Goal: Contribute content: Add original content to the website for others to see

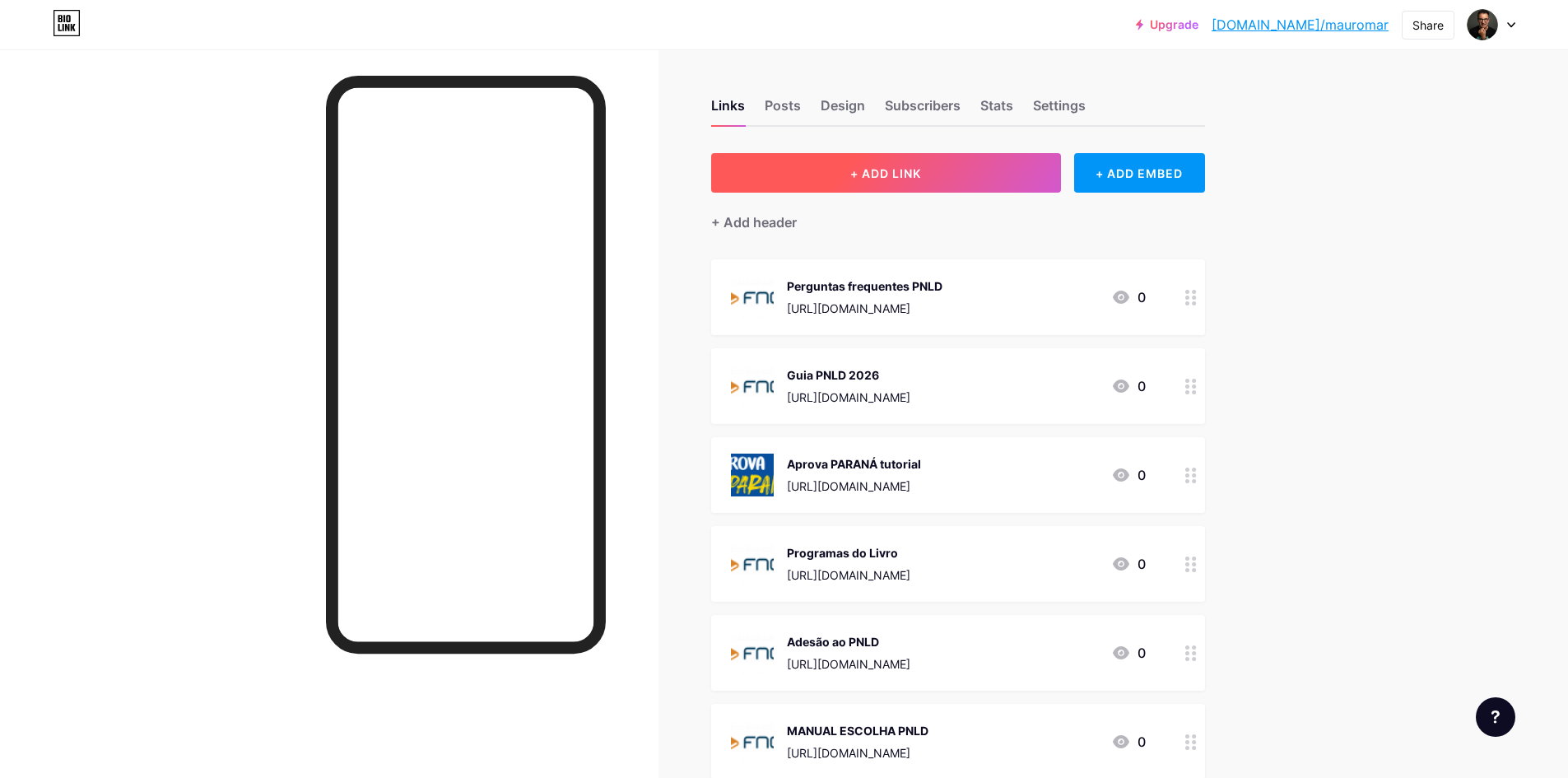
click at [902, 169] on span "+ ADD LINK" at bounding box center [886, 173] width 71 height 14
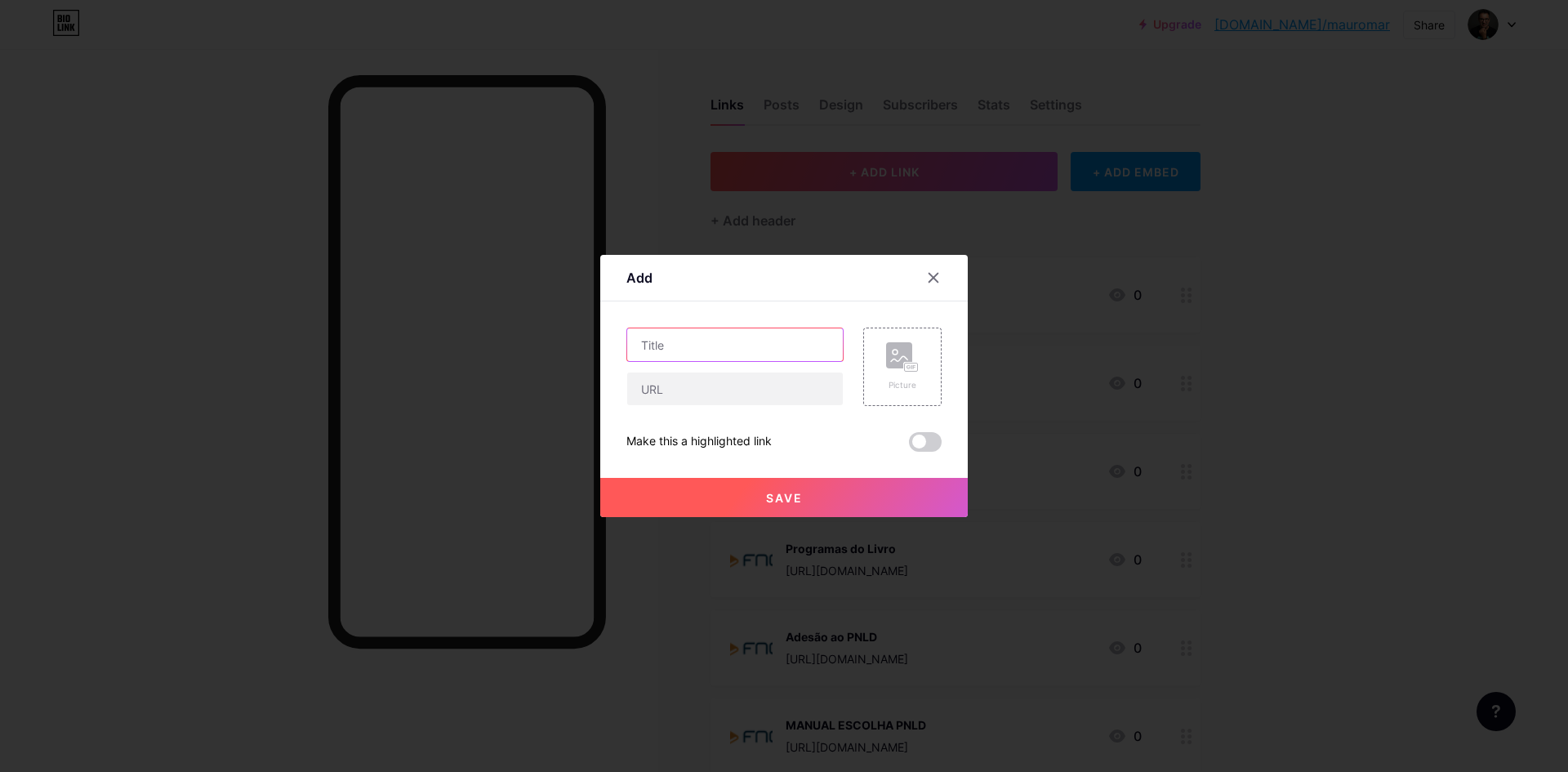
click at [693, 347] on input "text" at bounding box center [735, 344] width 216 height 32
type input "MATIFIC PLANILHA"
click at [720, 388] on input "text" at bounding box center [735, 388] width 216 height 32
paste input "[URL][DOMAIN_NAME]"
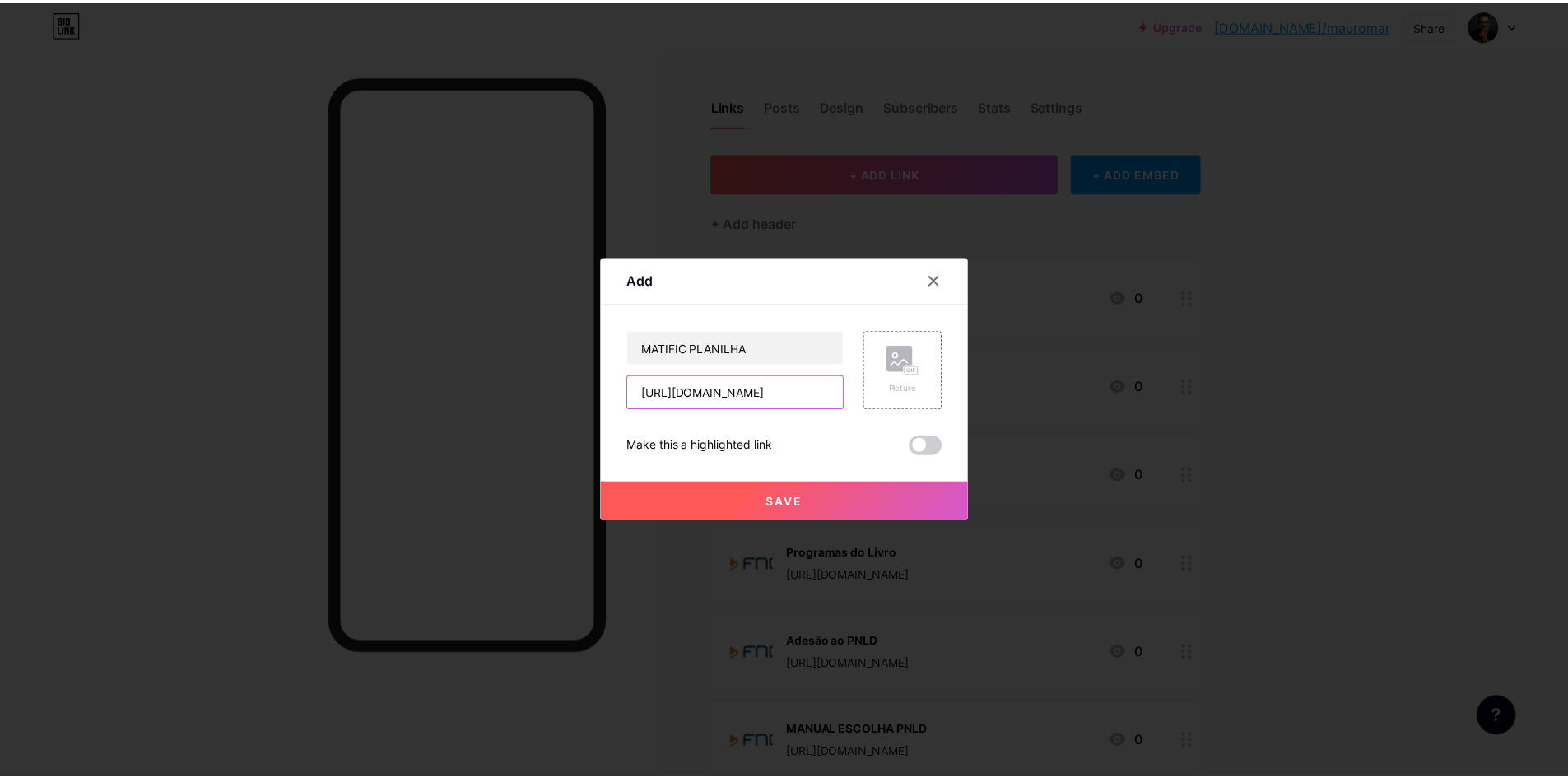
scroll to position [0, 561]
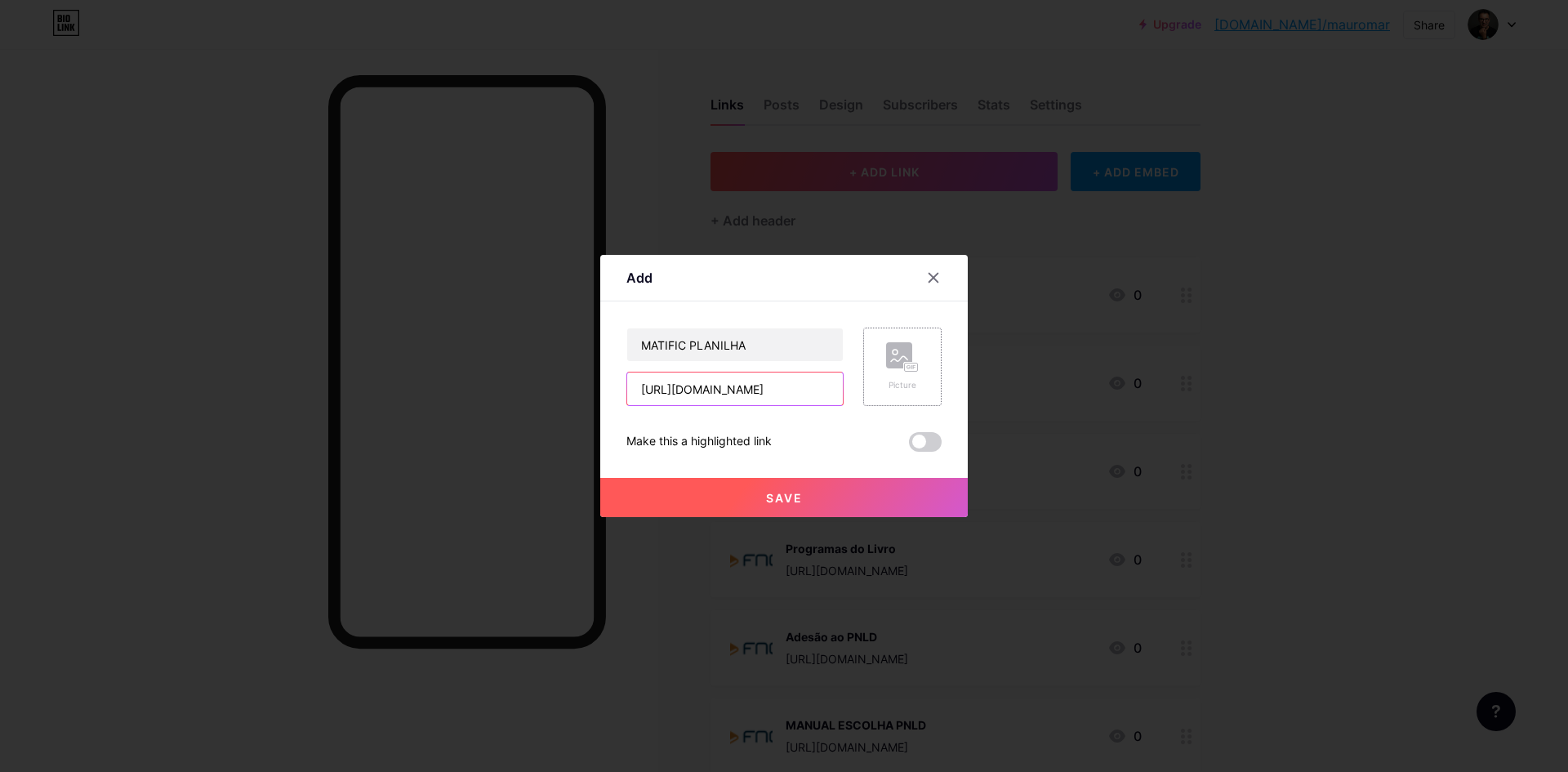
type input "[URL][DOMAIN_NAME]"
click at [903, 372] on icon at bounding box center [902, 357] width 32 height 30
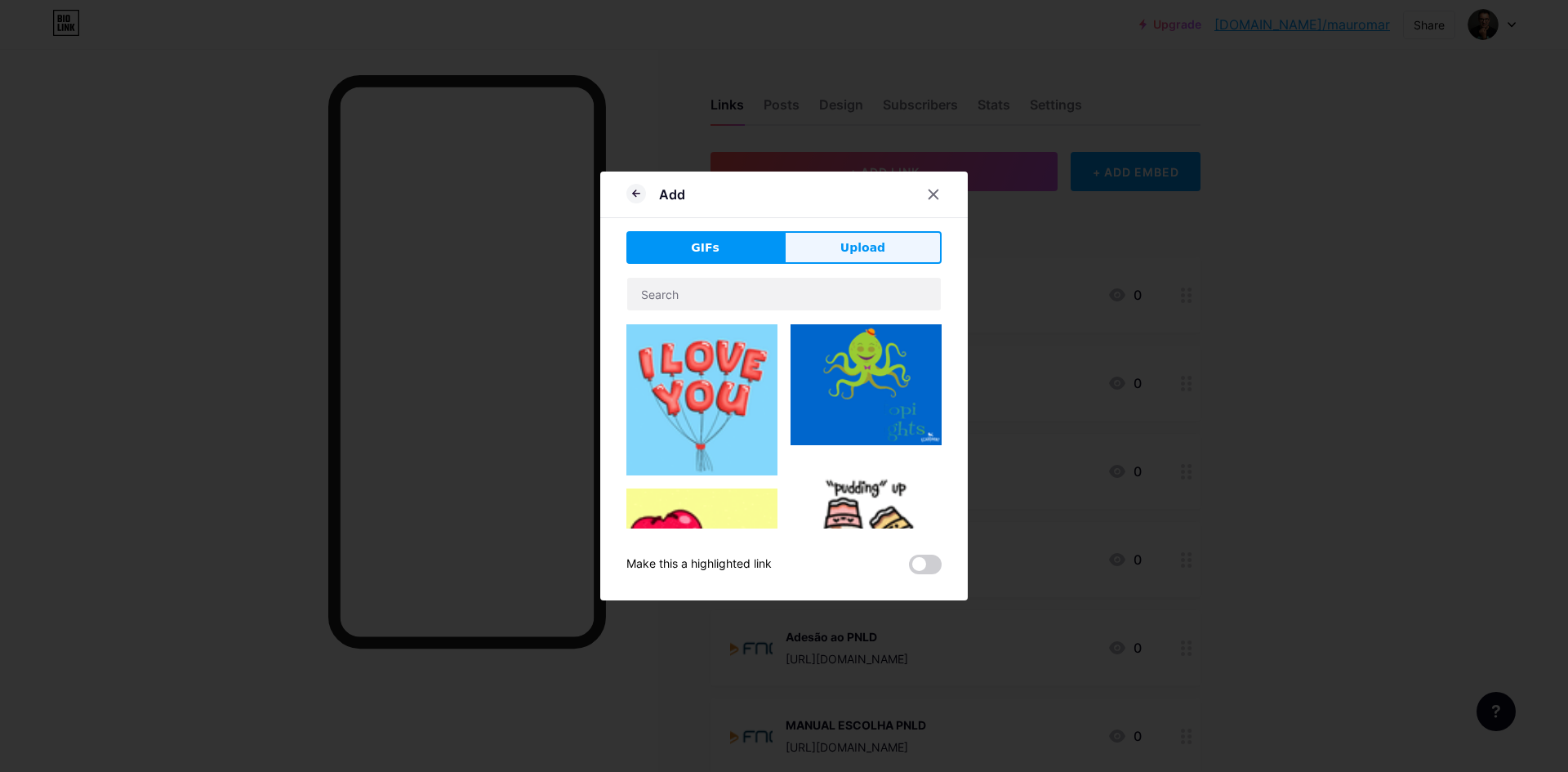
click at [863, 250] on span "Upload" at bounding box center [863, 248] width 45 height 18
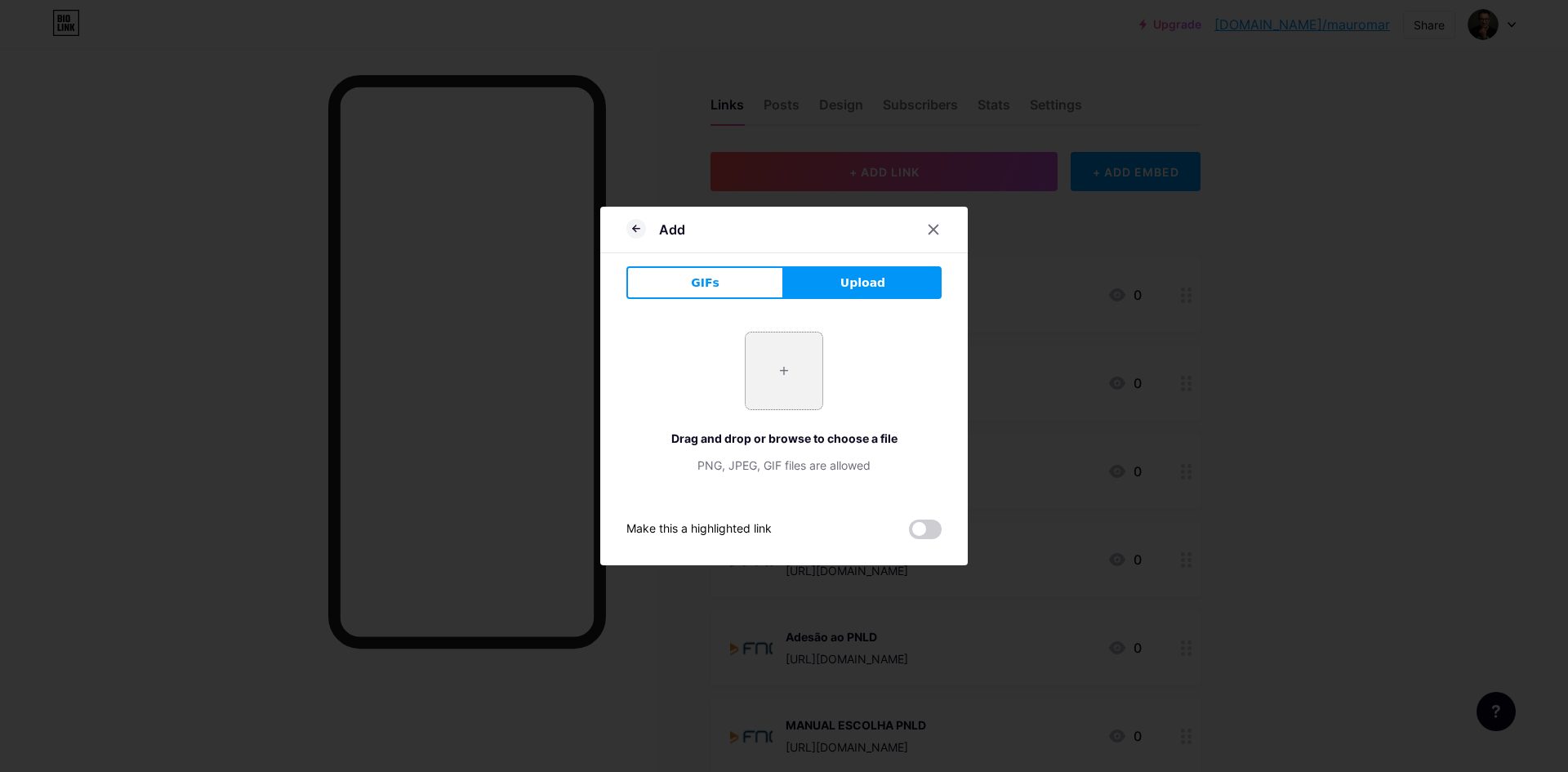
click at [784, 368] on input "file" at bounding box center [784, 371] width 77 height 77
type input "C:\fakepath\Captura de tela [DATE] 135259.png"
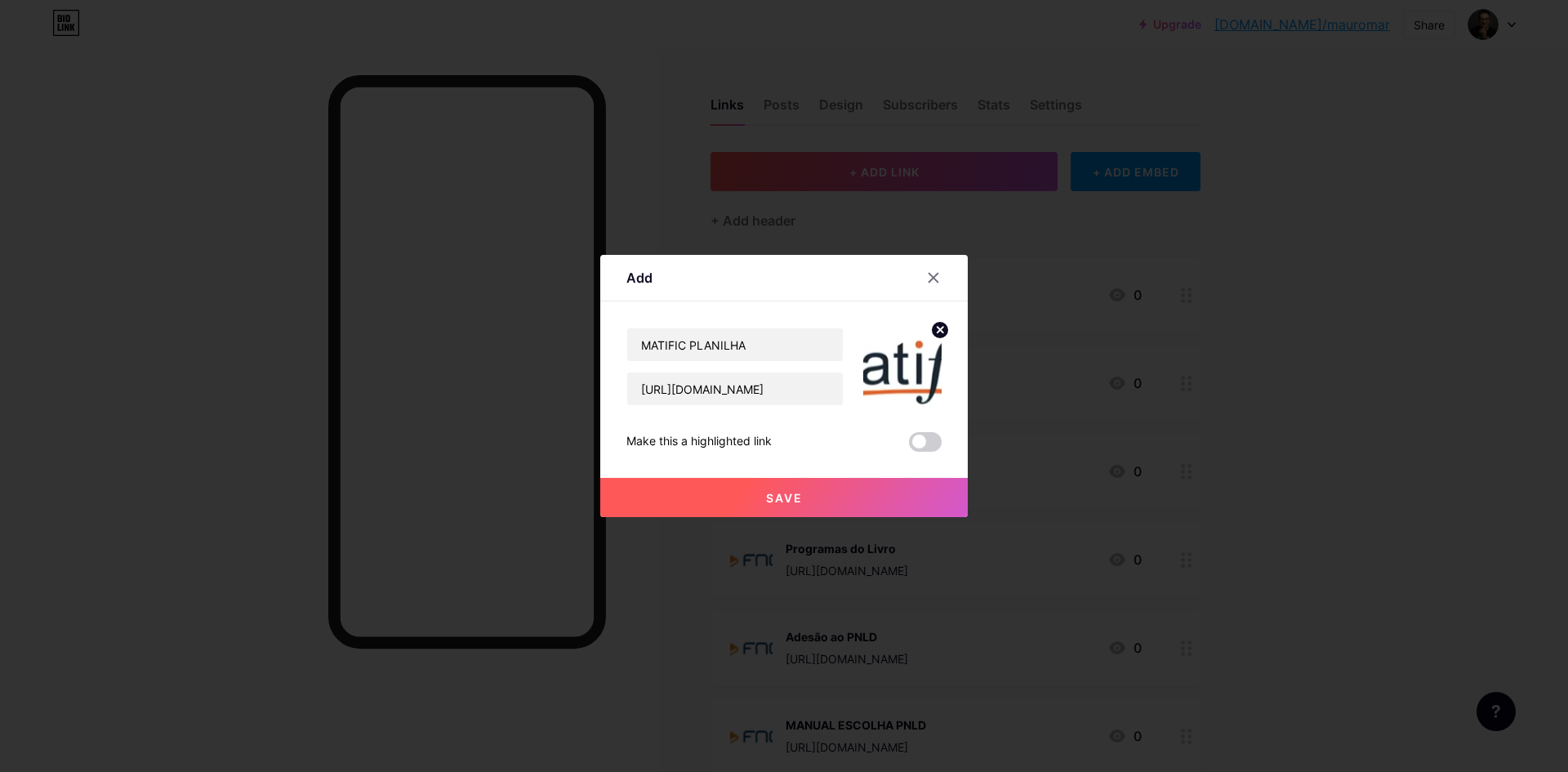
click at [787, 496] on span "Save" at bounding box center [784, 497] width 37 height 14
